Goal: Task Accomplishment & Management: Manage account settings

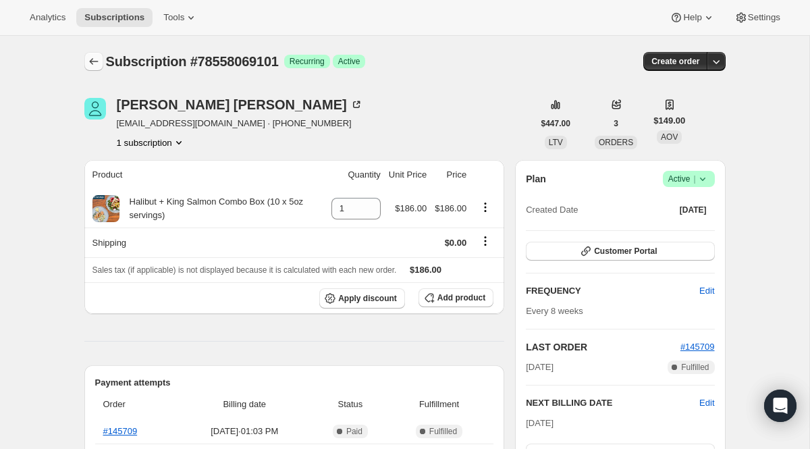
click at [94, 56] on icon "Subscriptions" at bounding box center [94, 62] width 14 height 14
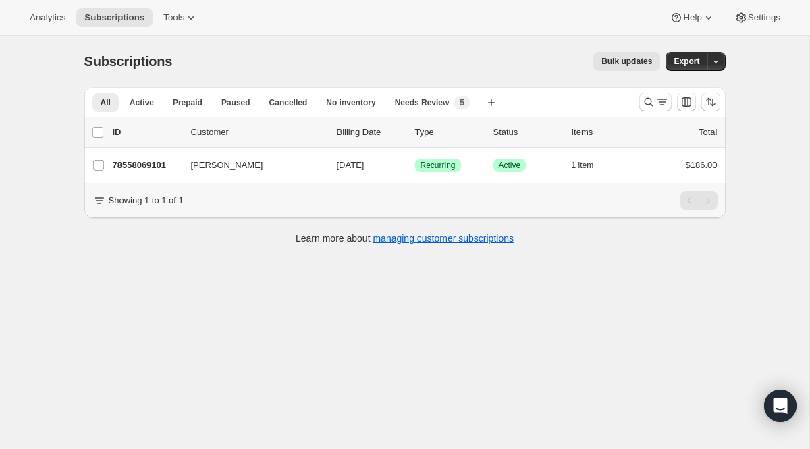
click at [77, 86] on div "All Active Prepaid Paused Cancelled No inventory Needs Review More views All Ac…" at bounding box center [400, 167] width 652 height 182
click at [653, 101] on icon "Search and filter results" at bounding box center [649, 102] width 14 height 14
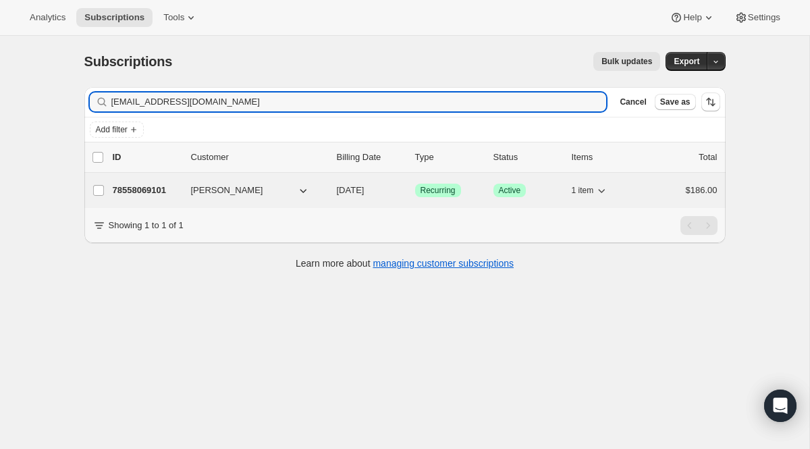
click at [422, 181] on div "78558069101 [PERSON_NAME] [DATE] Success Recurring Success Active 1 item $186.00" at bounding box center [415, 190] width 605 height 19
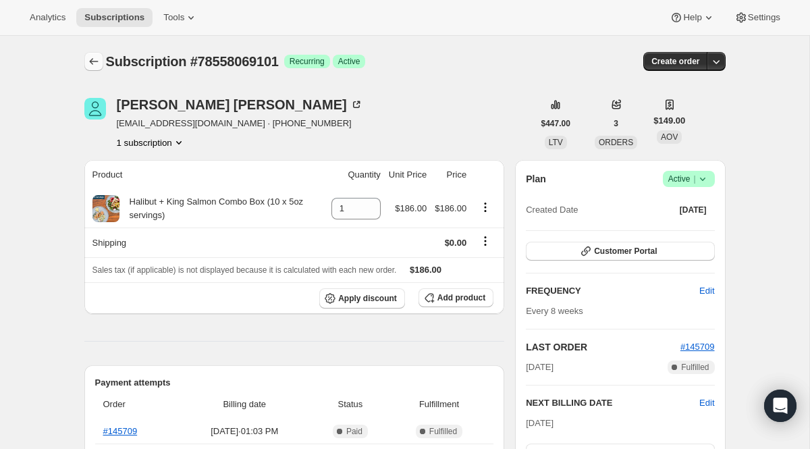
click at [94, 64] on icon "Subscriptions" at bounding box center [94, 62] width 14 height 14
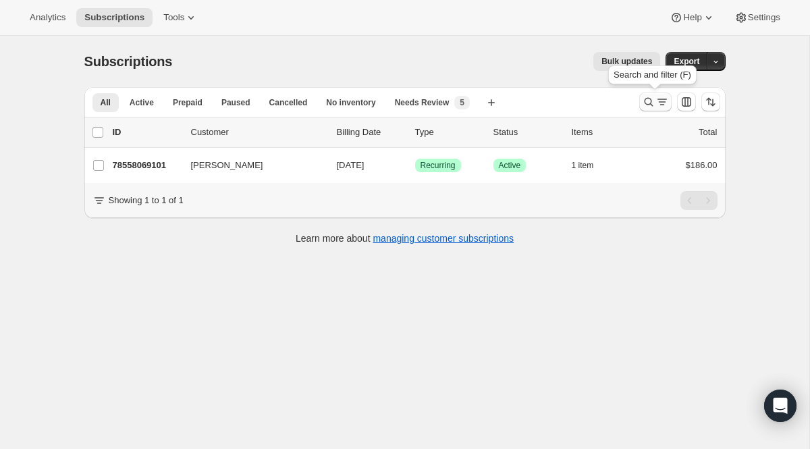
click at [656, 103] on icon "Search and filter results" at bounding box center [663, 102] width 14 height 14
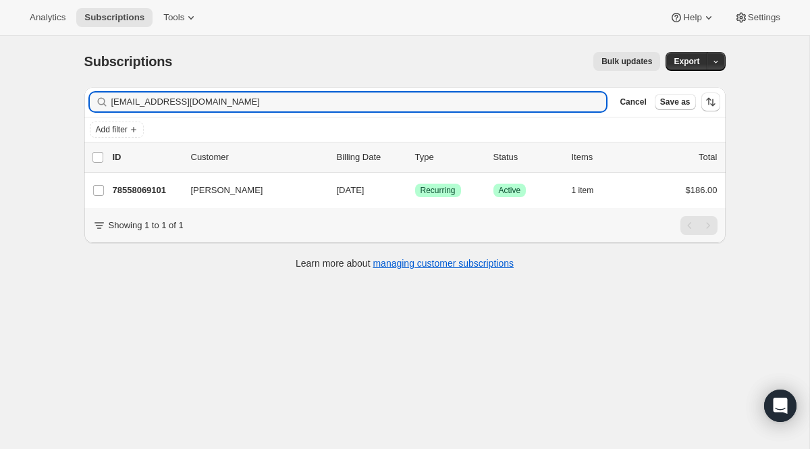
drag, startPoint x: 278, startPoint y: 108, endPoint x: 32, endPoint y: 72, distance: 249.1
click at [32, 72] on div "Subscriptions. This page is ready Subscriptions Bulk updates More actions Bulk …" at bounding box center [405, 260] width 810 height 449
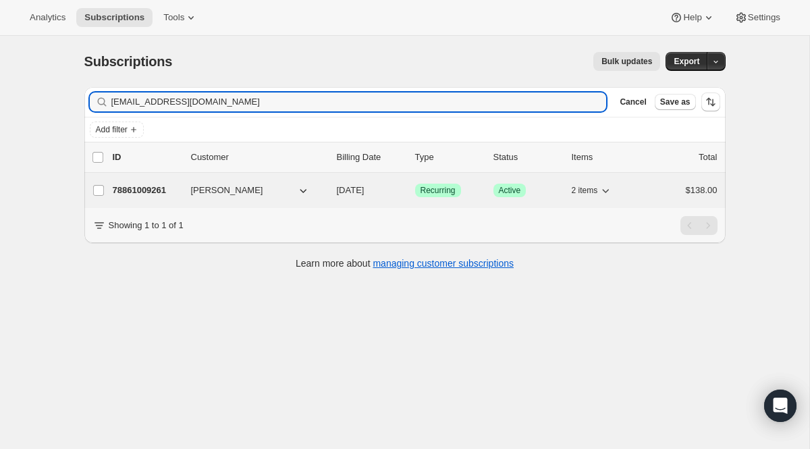
type input "[EMAIL_ADDRESS][DOMAIN_NAME]"
click at [448, 192] on span "Recurring" at bounding box center [438, 190] width 35 height 11
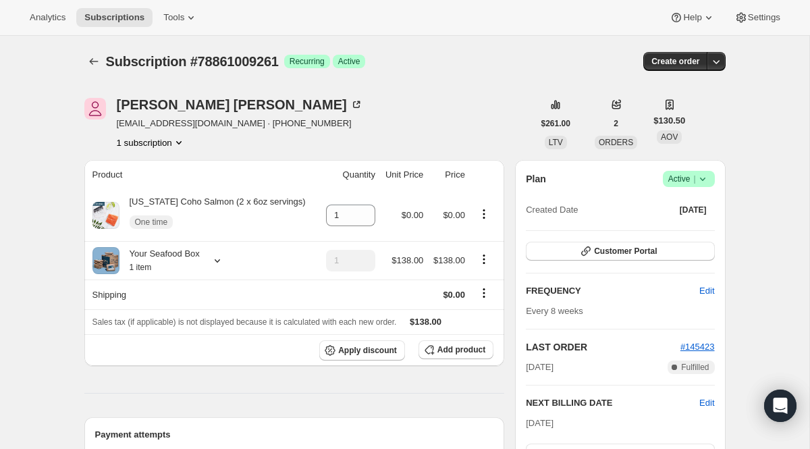
click at [108, 63] on span "Subscription #78861009261" at bounding box center [192, 61] width 173 height 15
click at [96, 62] on icon "Subscriptions" at bounding box center [94, 62] width 14 height 14
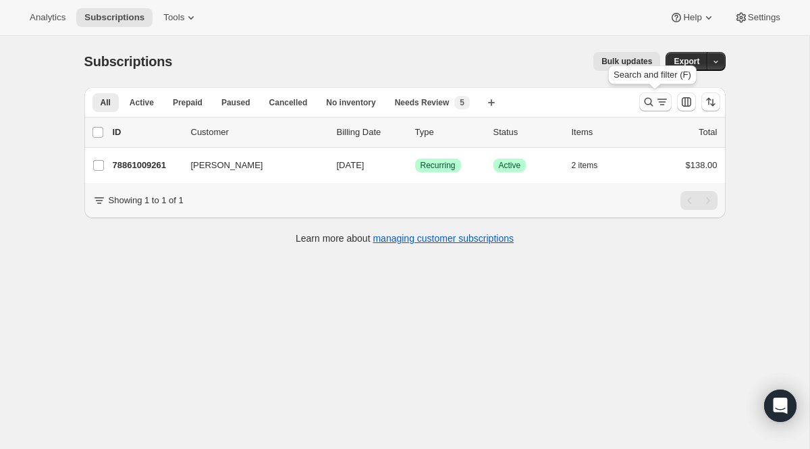
click at [644, 103] on icon "Search and filter results" at bounding box center [649, 102] width 14 height 14
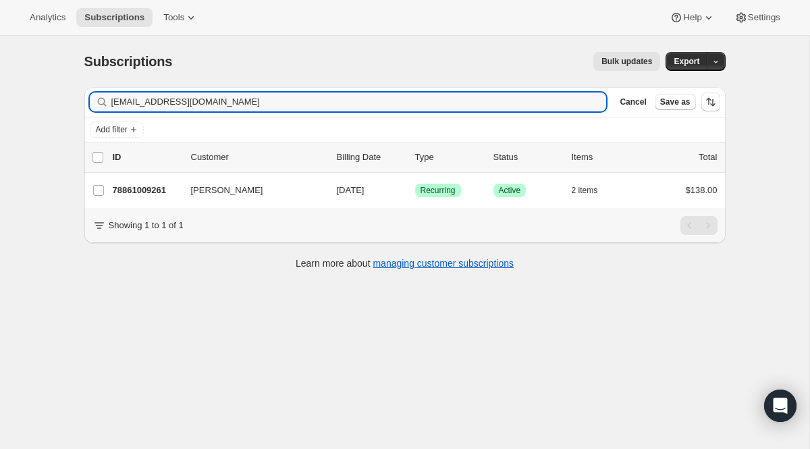
drag, startPoint x: 311, startPoint y: 107, endPoint x: -14, endPoint y: 33, distance: 333.3
click at [0, 33] on html "Analytics Subscriptions Tools Help Settings Skip to content Subscriptions. This…" at bounding box center [405, 224] width 810 height 449
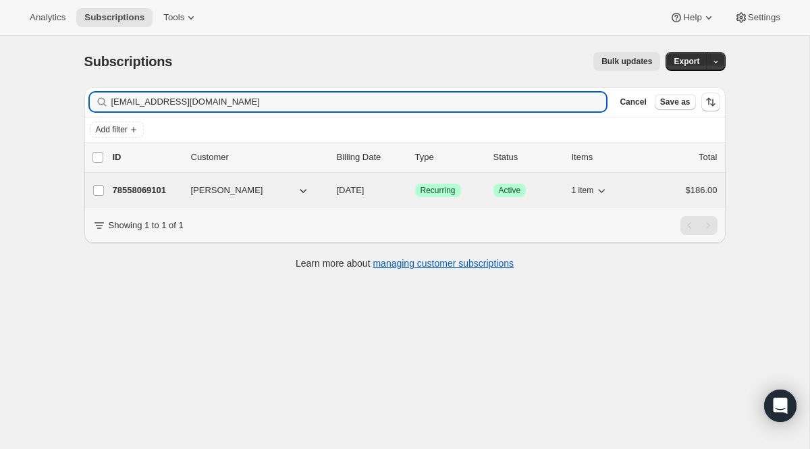
type input "[EMAIL_ADDRESS][DOMAIN_NAME]"
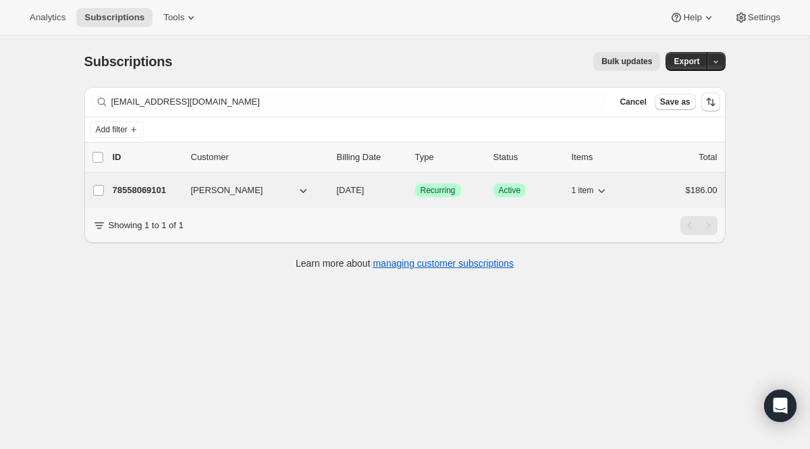
click at [434, 190] on span "Recurring" at bounding box center [438, 190] width 35 height 11
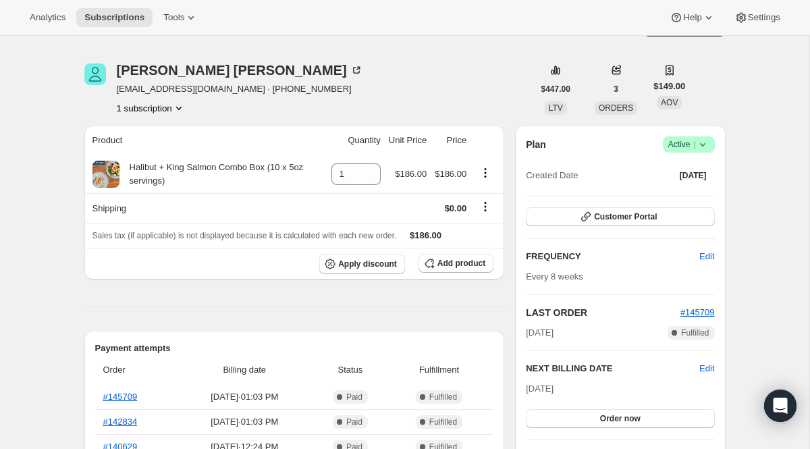
scroll to position [157, 0]
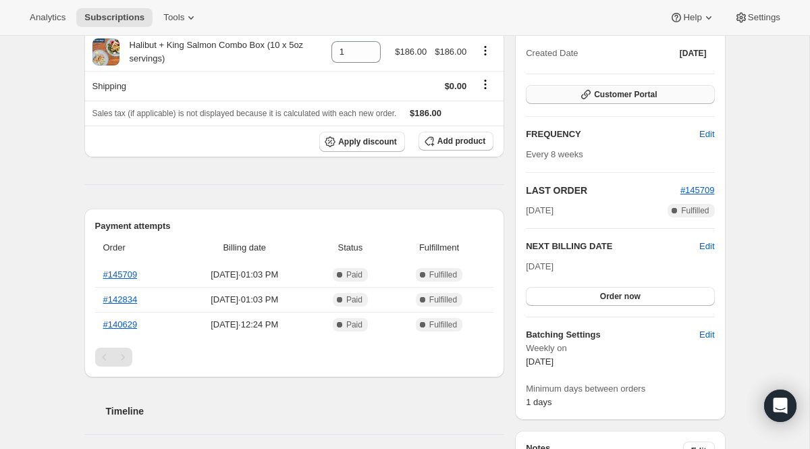
click at [598, 98] on span "Customer Portal" at bounding box center [625, 94] width 63 height 11
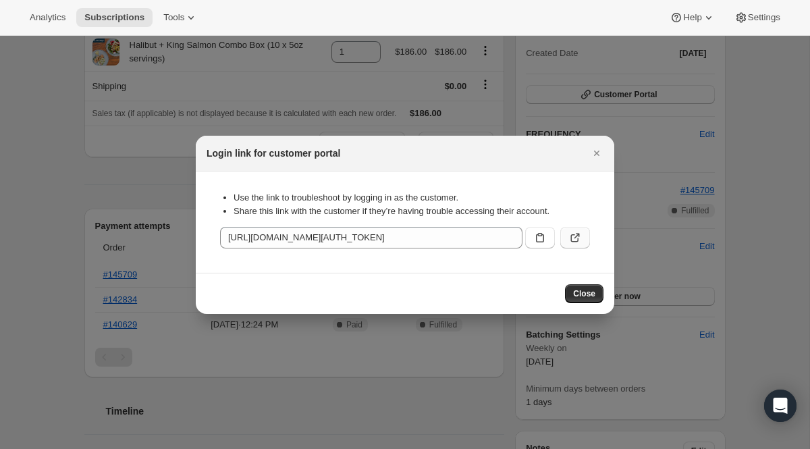
click at [570, 245] on button ":r6fg:" at bounding box center [576, 238] width 30 height 22
